Goal: Check status

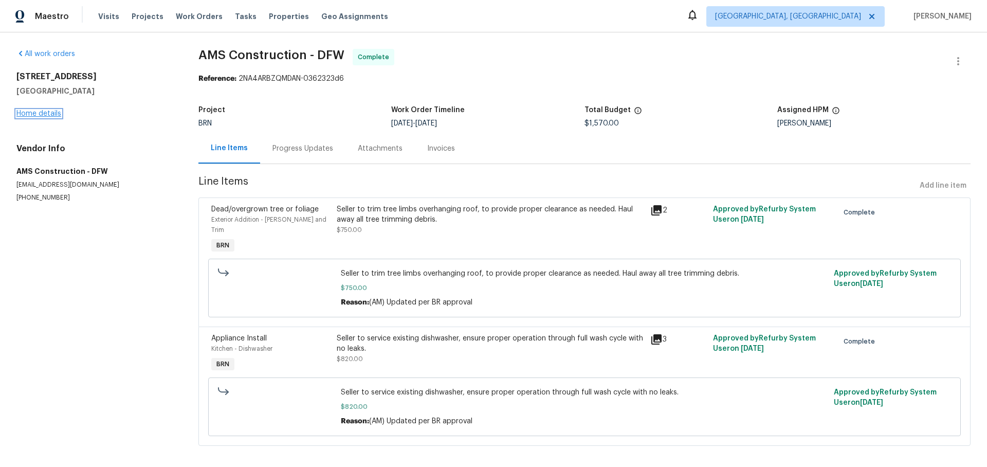
click at [42, 116] on link "Home details" at bounding box center [38, 113] width 45 height 7
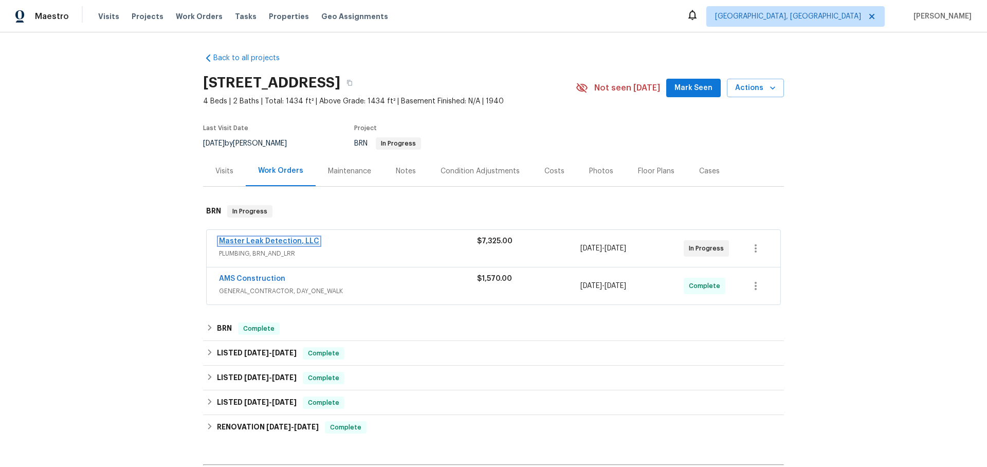
click at [298, 238] on link "Master Leak Detection, LLC" at bounding box center [269, 240] width 100 height 7
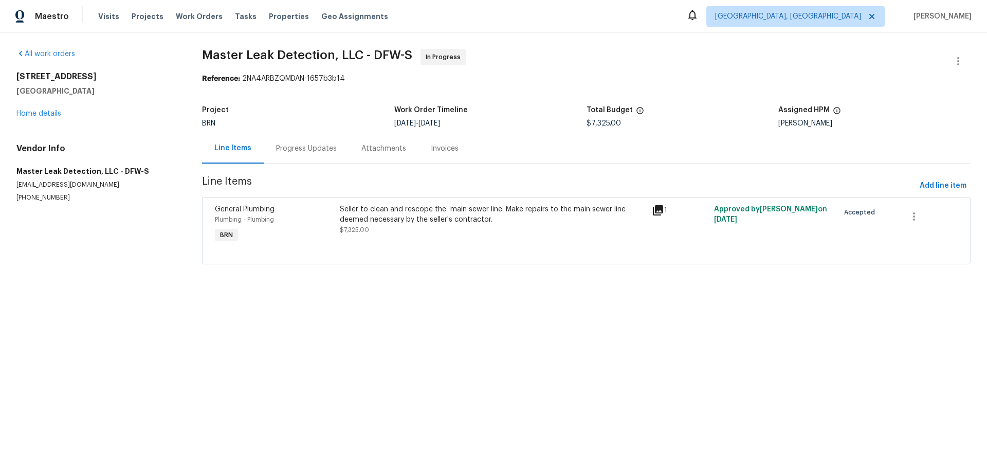
click at [466, 151] on div "Line Items Progress Updates Attachments Invoices" at bounding box center [586, 148] width 768 height 31
click at [447, 151] on div "Invoices" at bounding box center [445, 148] width 28 height 10
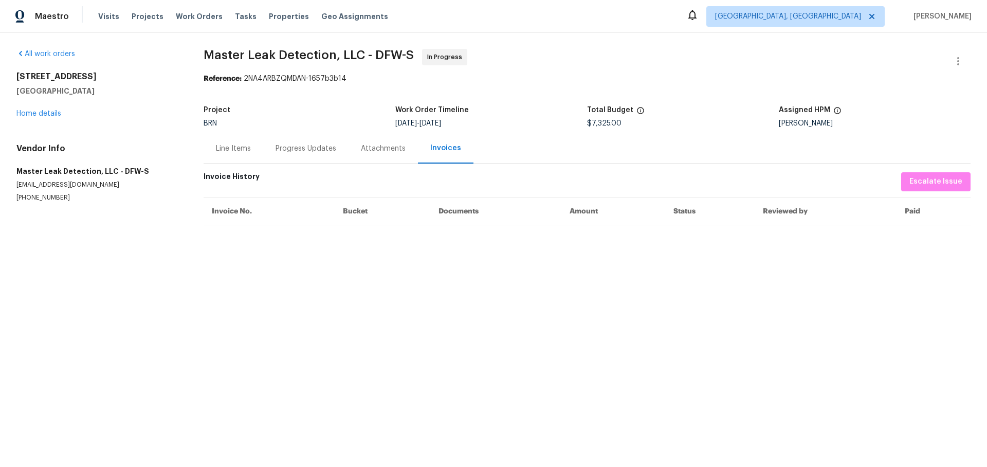
click at [287, 153] on div "Progress Updates" at bounding box center [306, 148] width 61 height 10
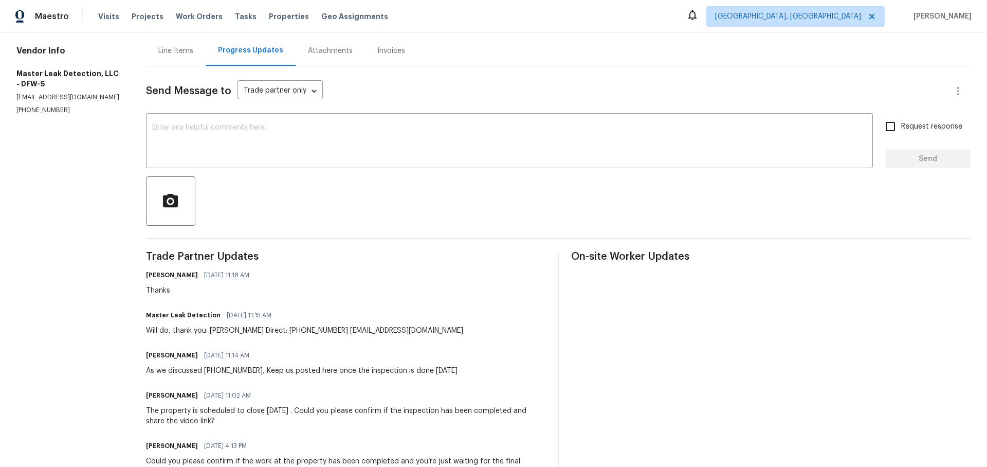
scroll to position [99, 0]
